Goal: Task Accomplishment & Management: Manage account settings

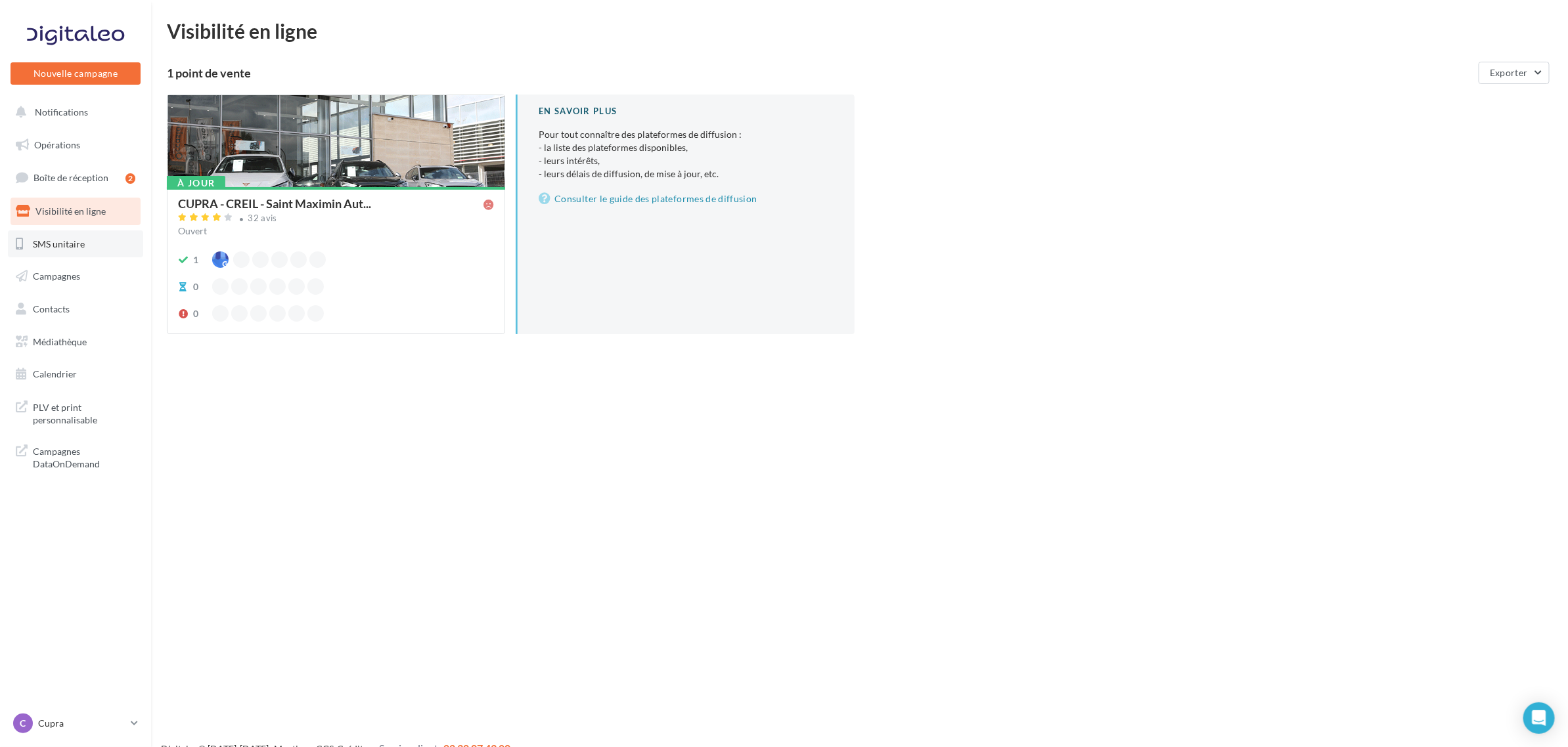
click at [99, 254] on link "SMS unitaire" at bounding box center [75, 244] width 135 height 28
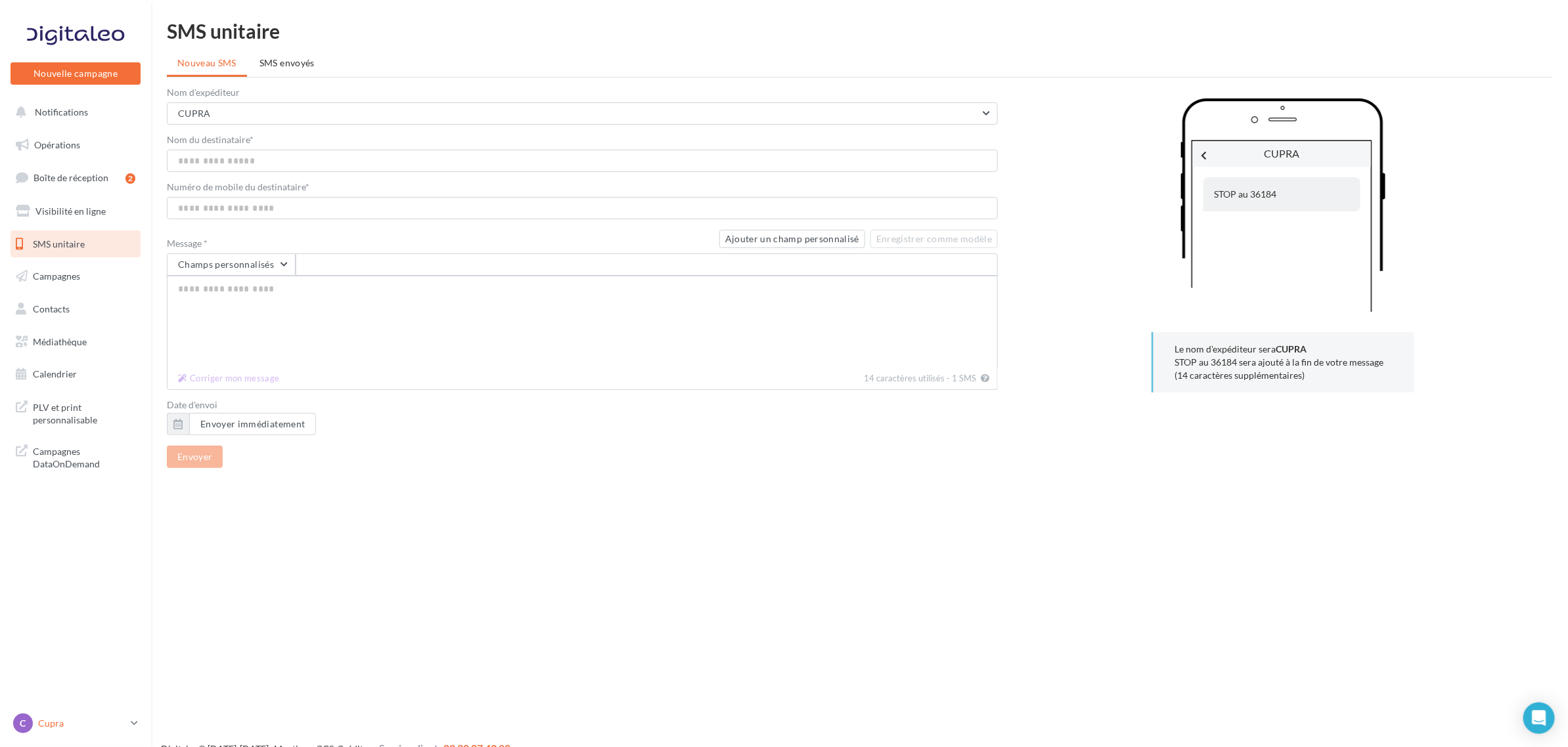
click at [50, 723] on p "Cupra" at bounding box center [82, 724] width 88 height 13
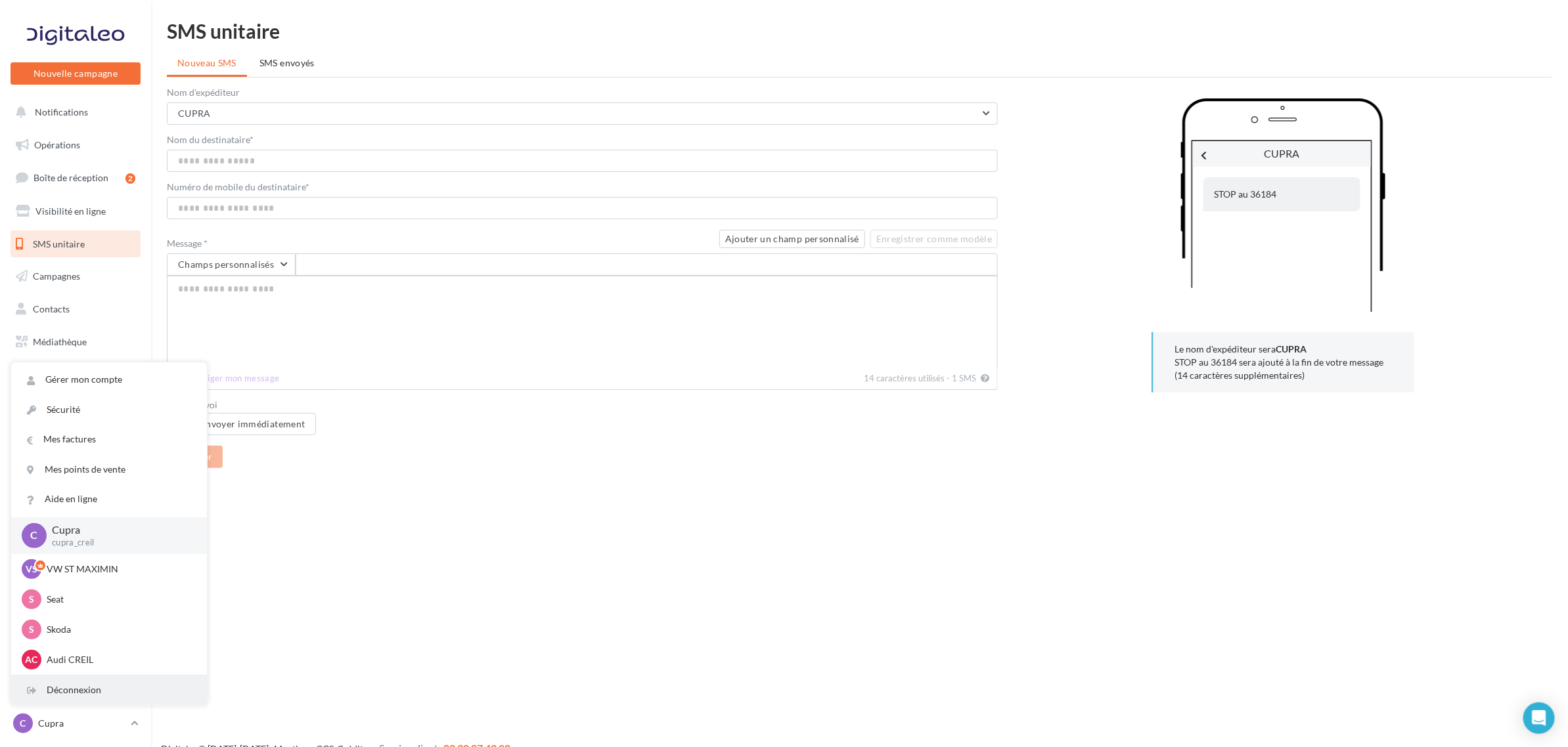
click at [79, 686] on div "Déconnexion" at bounding box center [109, 690] width 196 height 30
